Goal: Task Accomplishment & Management: Use online tool/utility

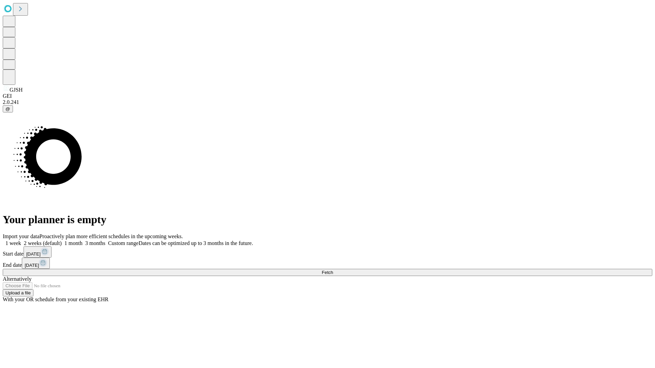
click at [333, 270] on span "Fetch" at bounding box center [327, 272] width 11 height 5
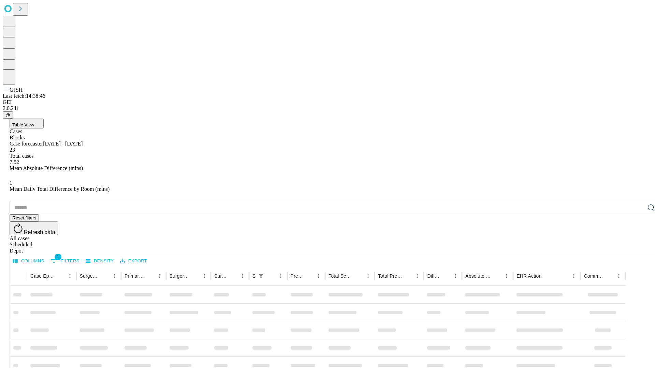
click at [637, 248] on div "Depot" at bounding box center [334, 251] width 649 height 6
